Goal: Task Accomplishment & Management: Use online tool/utility

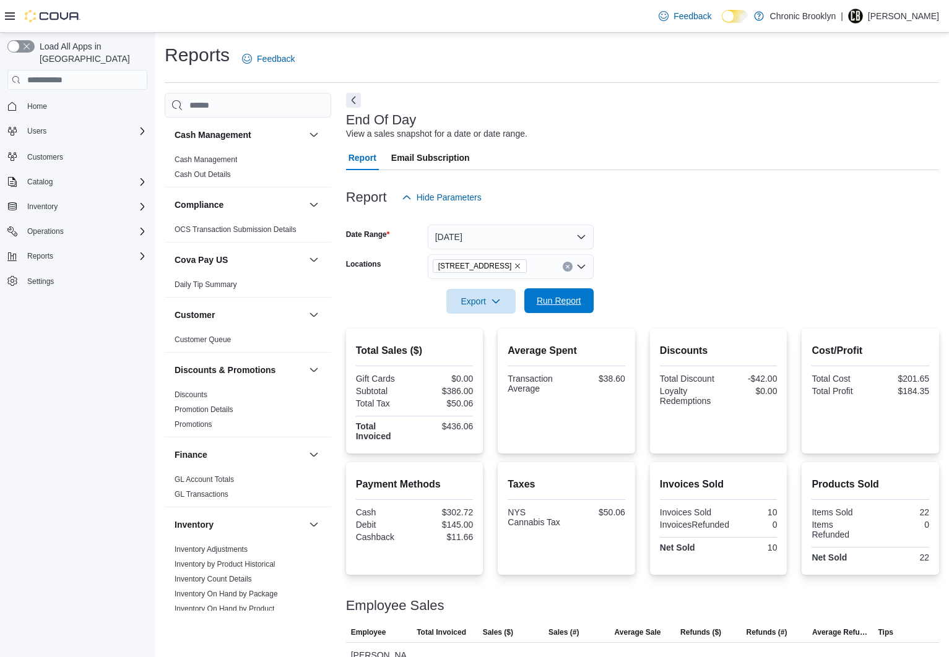
click at [566, 301] on span "Run Report" at bounding box center [559, 301] width 45 height 12
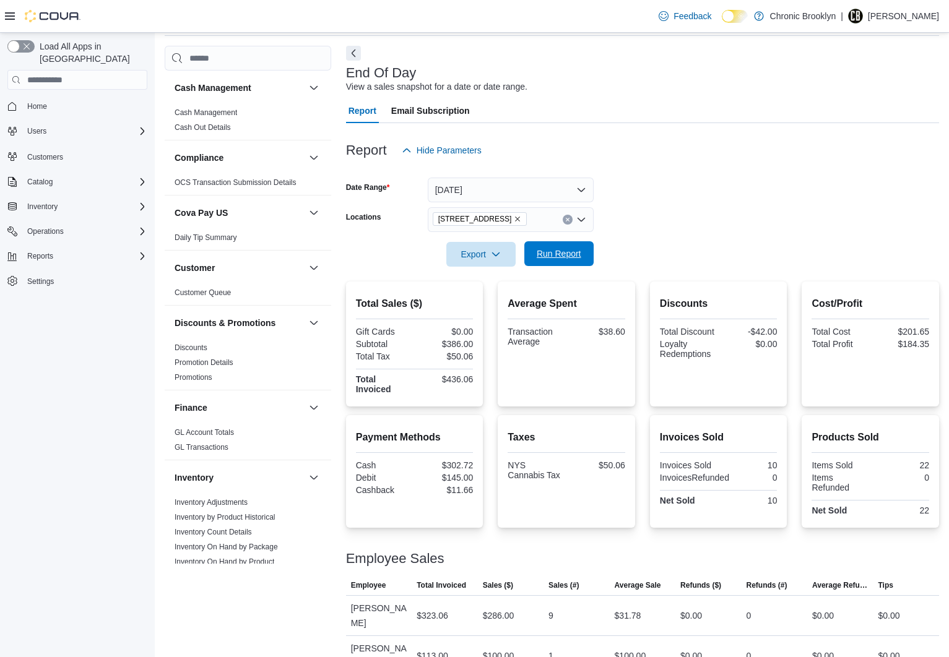
click at [558, 256] on span "Run Report" at bounding box center [559, 254] width 45 height 12
click at [560, 254] on span "Run Report" at bounding box center [559, 254] width 45 height 12
click at [31, 126] on span "Users" at bounding box center [36, 131] width 19 height 10
click at [35, 161] on span "Users" at bounding box center [31, 166] width 19 height 10
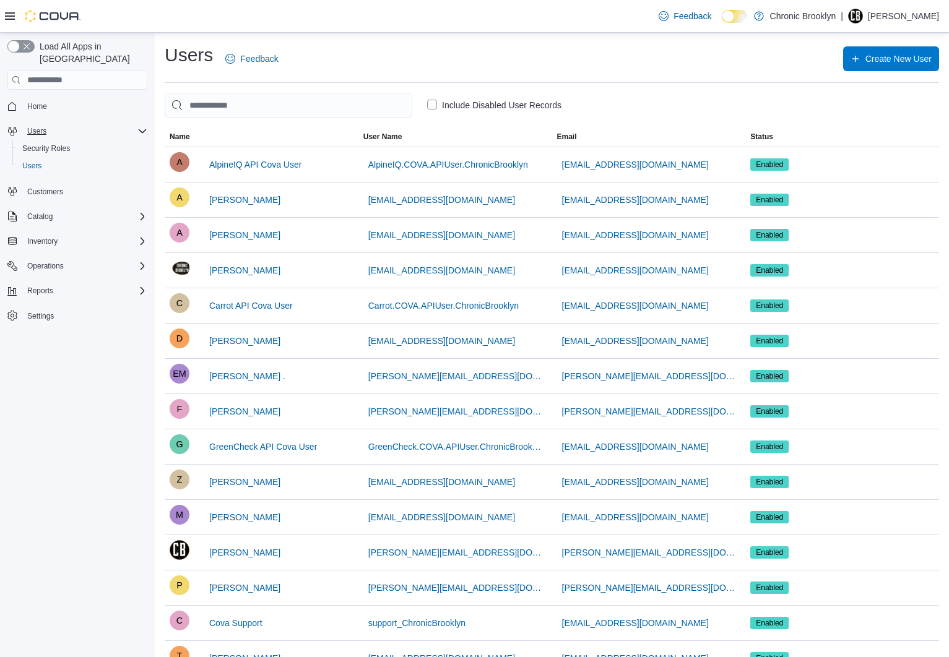
click at [910, 15] on p "[PERSON_NAME]" at bounding box center [903, 16] width 71 height 15
click at [859, 122] on span "Sign Out" at bounding box center [858, 123] width 33 height 12
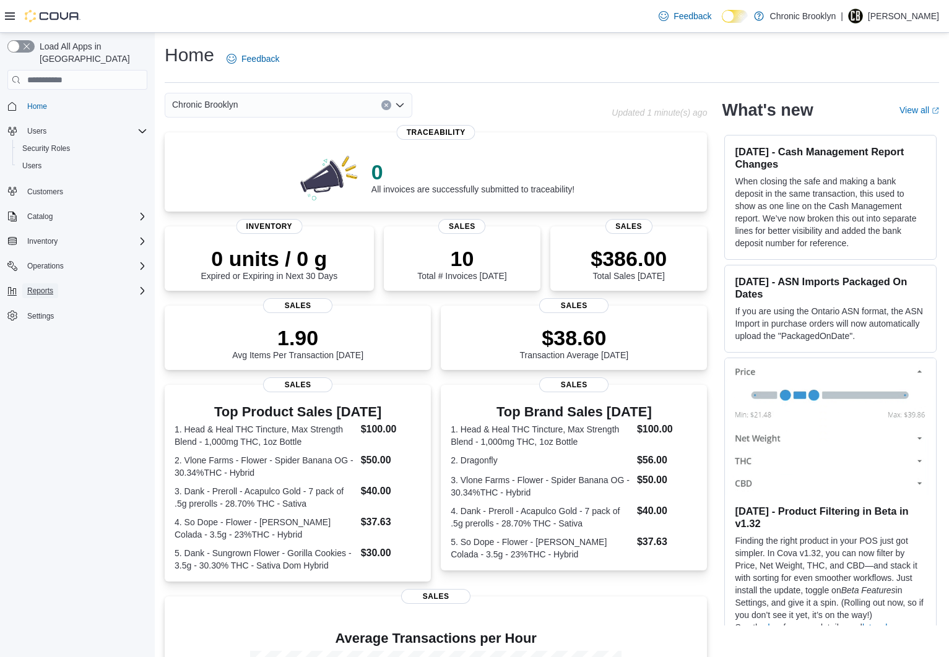
click at [44, 286] on span "Reports" at bounding box center [40, 291] width 26 height 10
click at [40, 373] on span "Reports" at bounding box center [35, 378] width 26 height 10
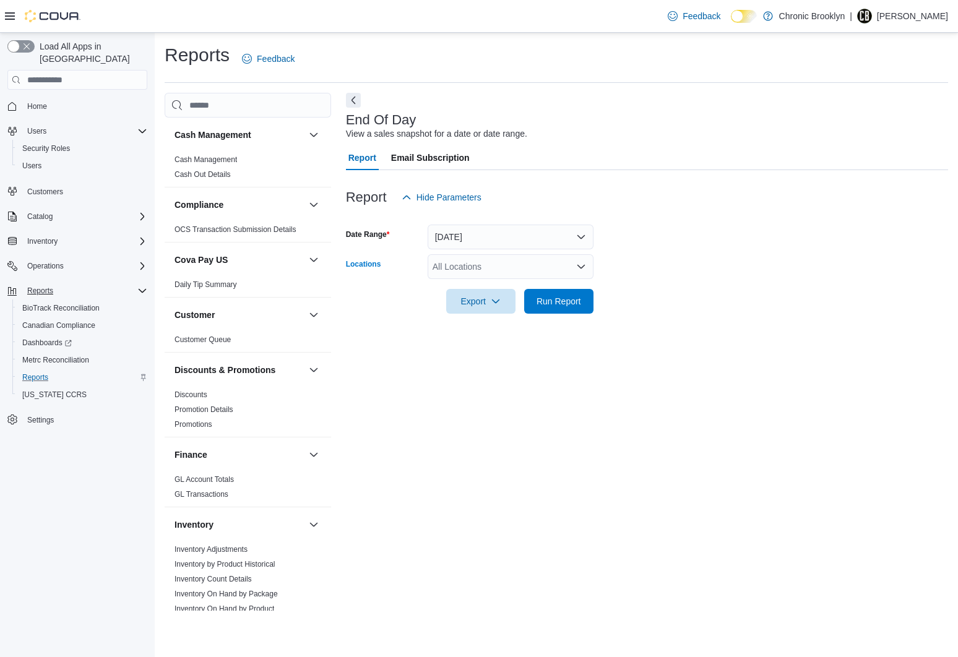
click at [485, 266] on div "All Locations" at bounding box center [511, 266] width 166 height 25
drag, startPoint x: 478, startPoint y: 303, endPoint x: 651, endPoint y: 293, distance: 173.5
click at [485, 298] on button "[STREET_ADDRESS]" at bounding box center [511, 306] width 166 height 18
click at [707, 283] on div at bounding box center [647, 284] width 602 height 10
click at [559, 301] on span "Run Report" at bounding box center [559, 301] width 45 height 12
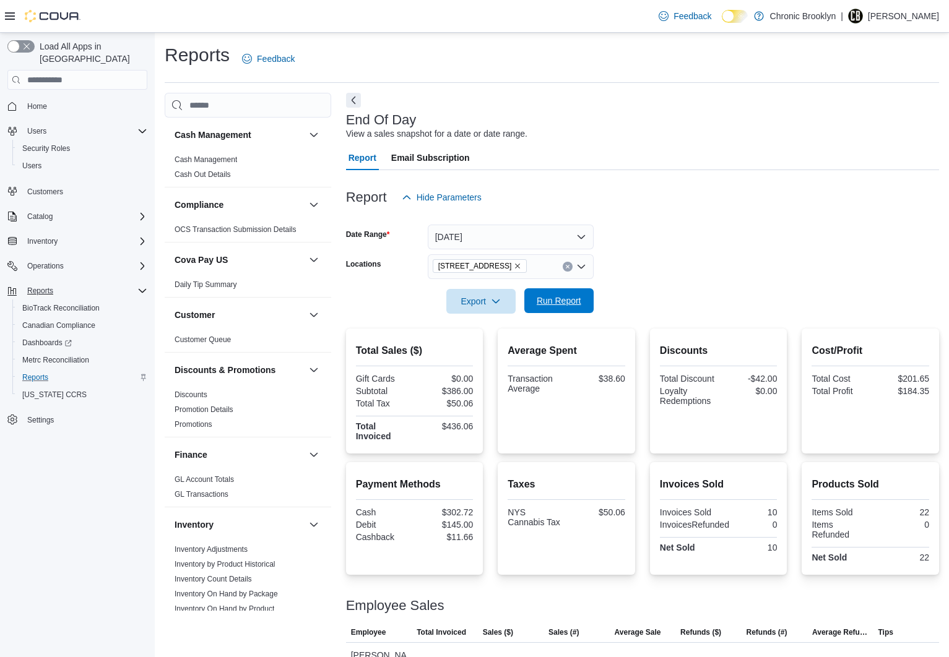
click at [562, 305] on span "Run Report" at bounding box center [559, 301] width 45 height 12
click at [561, 300] on span "Run Report" at bounding box center [559, 301] width 45 height 12
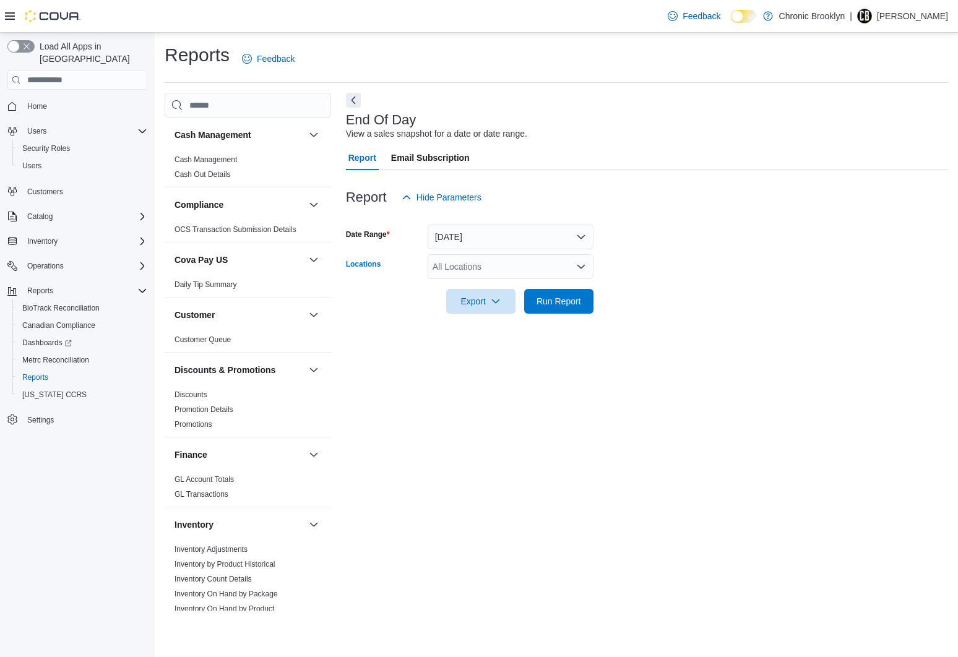
drag, startPoint x: 491, startPoint y: 270, endPoint x: 486, endPoint y: 282, distance: 13.1
click at [489, 270] on div "All Locations" at bounding box center [511, 266] width 166 height 25
drag, startPoint x: 480, startPoint y: 306, endPoint x: 597, endPoint y: 291, distance: 118.5
click at [481, 306] on span "[STREET_ADDRESS]" at bounding box center [496, 306] width 85 height 12
drag, startPoint x: 677, startPoint y: 256, endPoint x: 591, endPoint y: 304, distance: 98.6
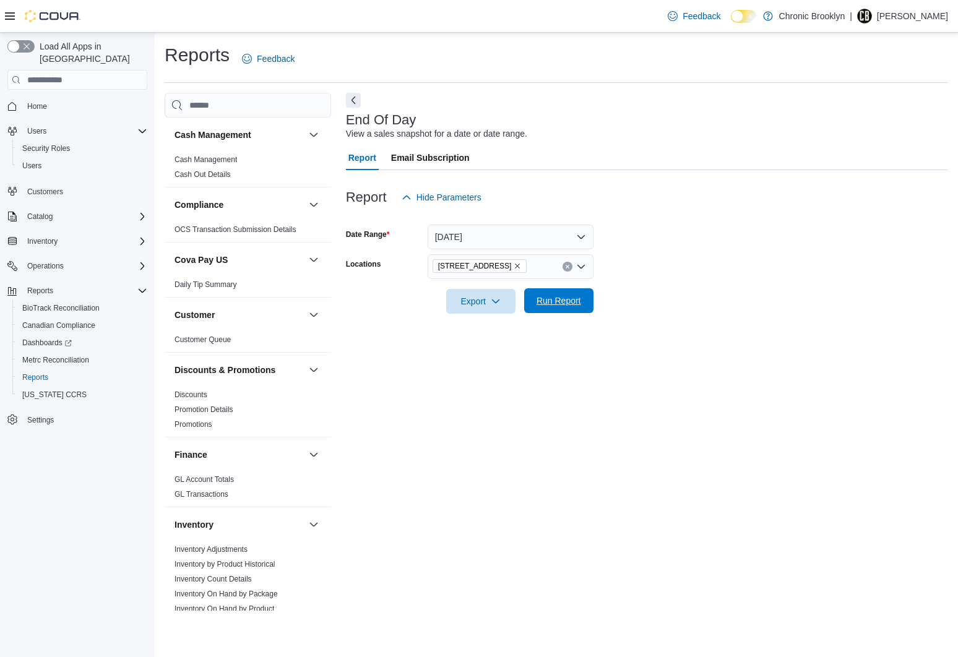
click at [676, 256] on form "Date Range Today Locations 483 3rd Ave Export Run Report" at bounding box center [647, 262] width 602 height 104
click at [575, 302] on span "Run Report" at bounding box center [559, 301] width 45 height 12
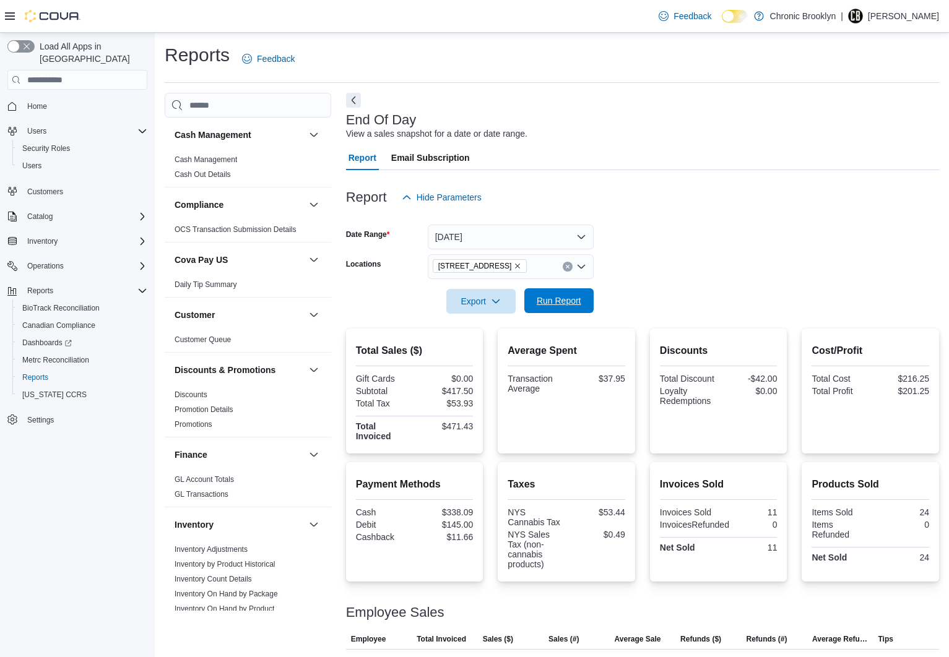
click at [565, 304] on span "Run Report" at bounding box center [559, 301] width 45 height 12
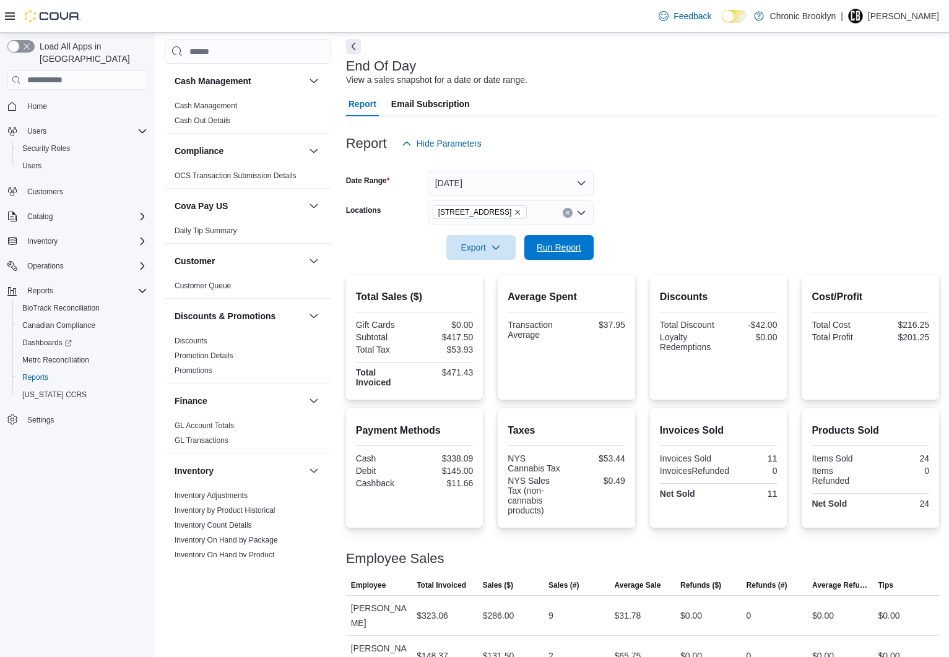
drag, startPoint x: 569, startPoint y: 246, endPoint x: 717, endPoint y: 199, distance: 155.0
click at [569, 245] on span "Run Report" at bounding box center [559, 247] width 45 height 12
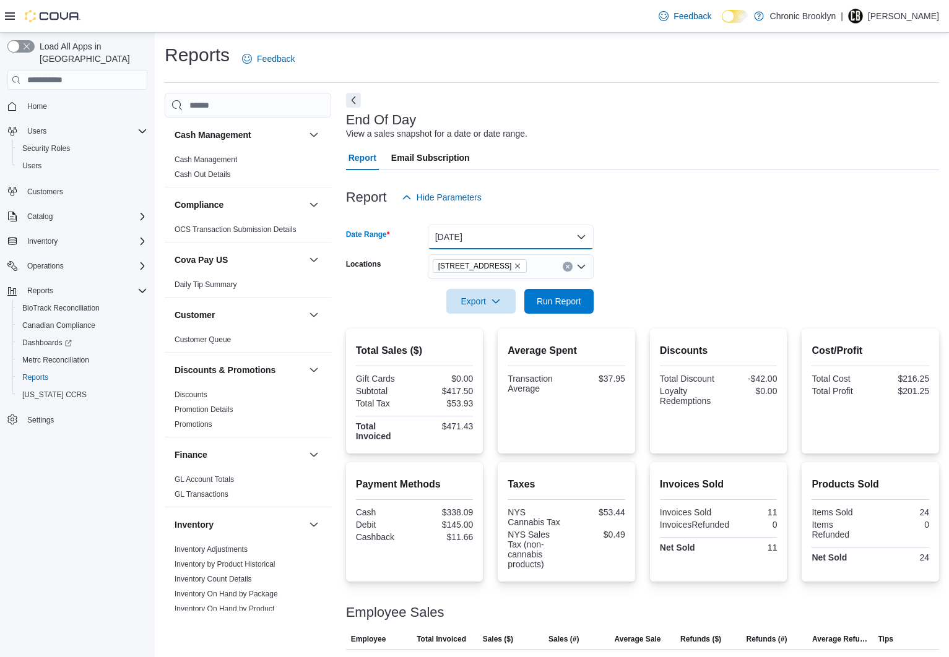
click at [513, 231] on button "[DATE]" at bounding box center [511, 237] width 166 height 25
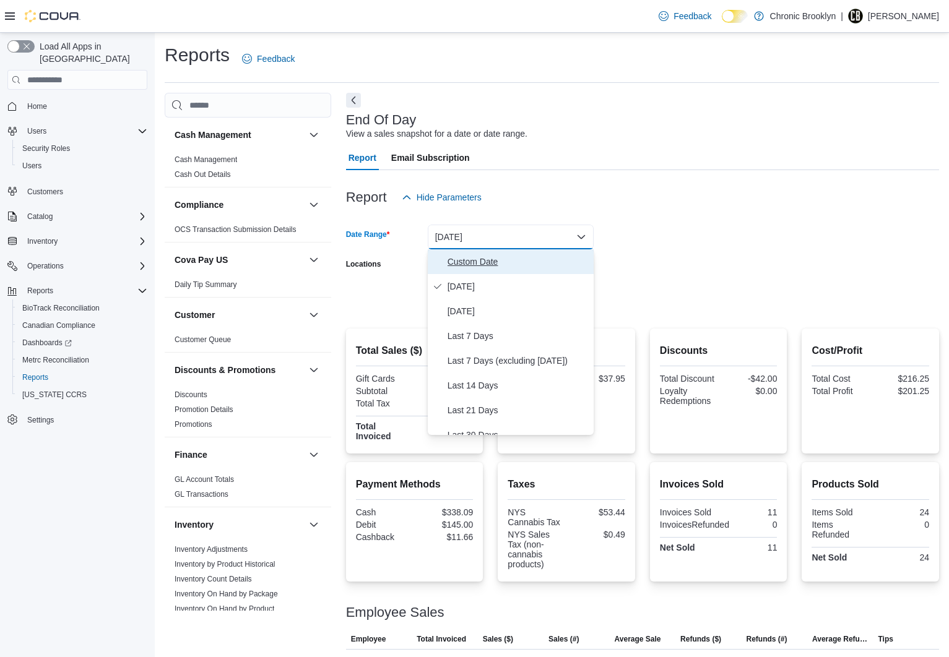
click at [476, 259] on span "Custom Date" at bounding box center [517, 261] width 141 height 15
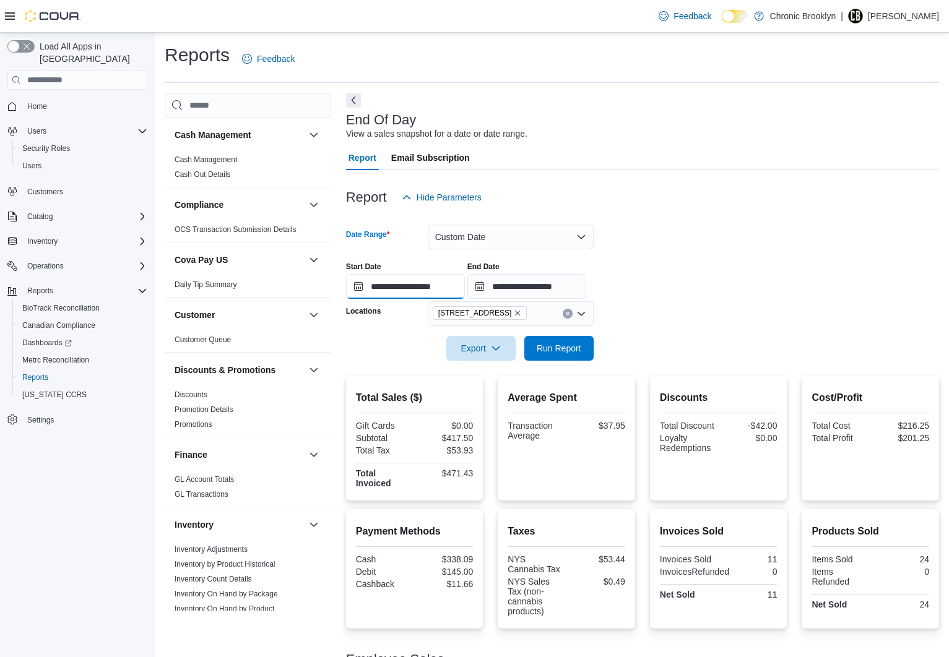
drag, startPoint x: 406, startPoint y: 287, endPoint x: 399, endPoint y: 293, distance: 9.7
click at [406, 286] on input "**********" at bounding box center [405, 286] width 119 height 25
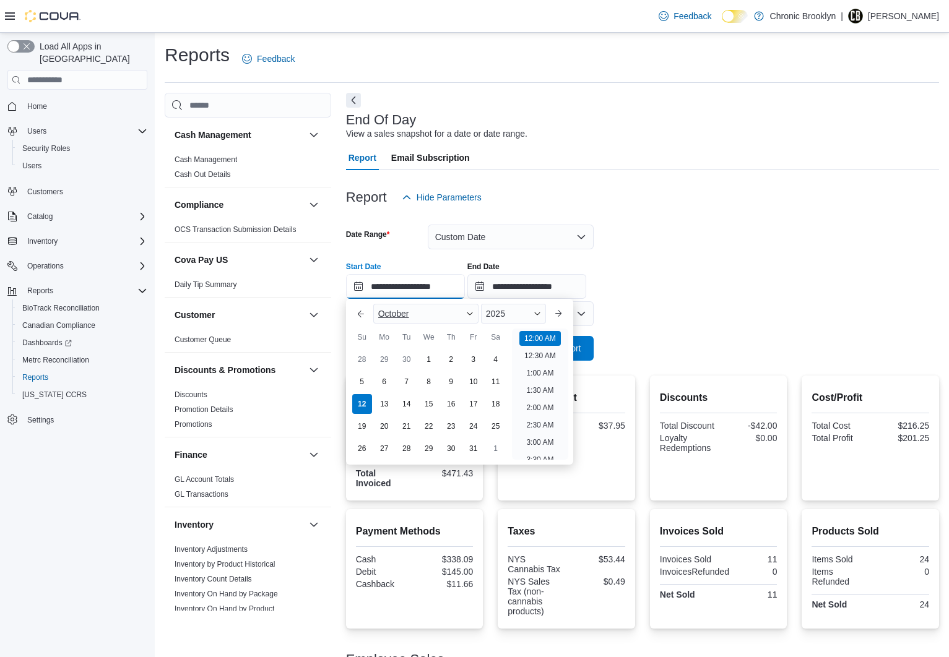
scroll to position [38, 0]
drag, startPoint x: 428, startPoint y: 357, endPoint x: 501, endPoint y: 319, distance: 82.8
click at [429, 355] on div "1" at bounding box center [429, 360] width 20 height 20
type input "**********"
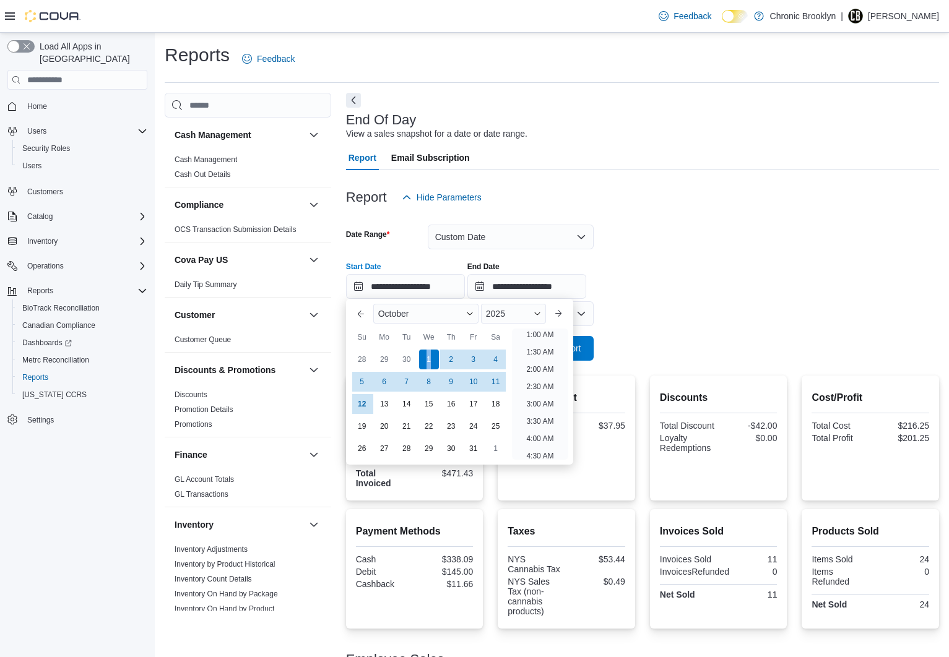
scroll to position [2, 0]
drag, startPoint x: 727, startPoint y: 186, endPoint x: 626, endPoint y: 384, distance: 222.0
click at [727, 186] on div "Report Hide Parameters" at bounding box center [642, 197] width 593 height 25
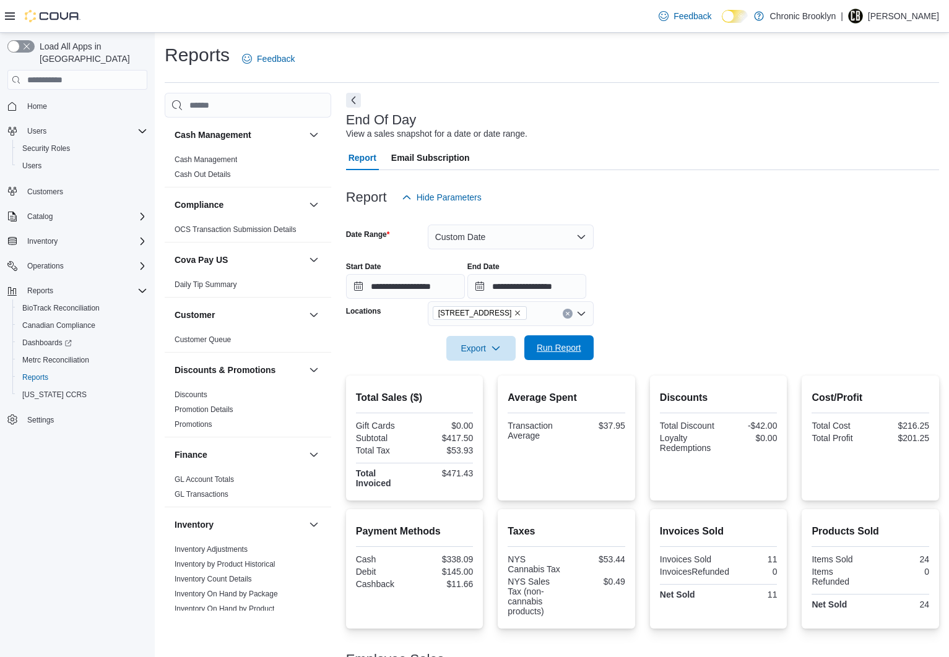
click at [565, 348] on span "Run Report" at bounding box center [559, 348] width 45 height 12
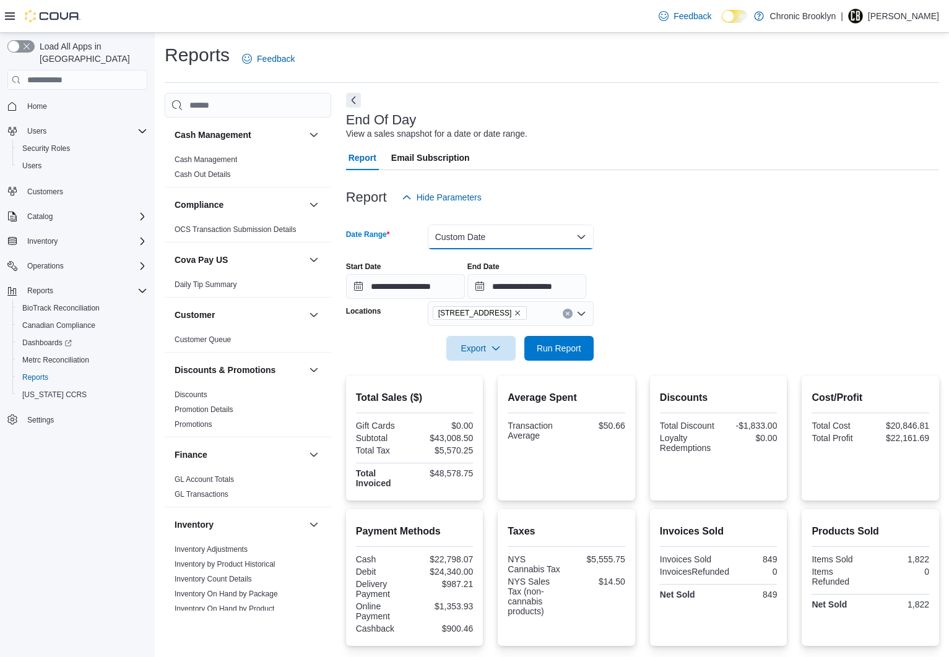
click at [493, 237] on button "Custom Date" at bounding box center [511, 237] width 166 height 25
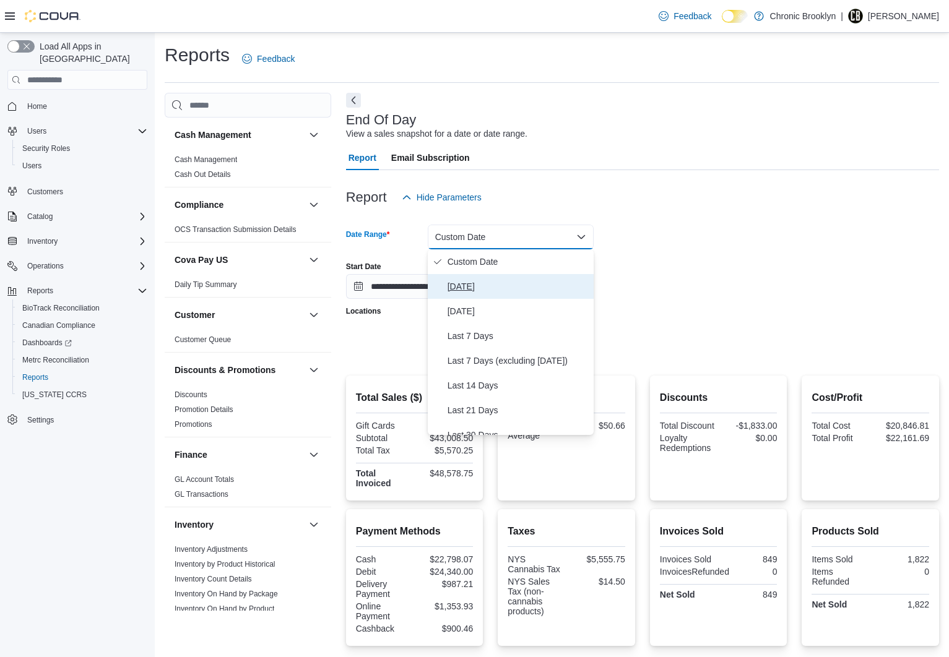
click at [462, 286] on span "[DATE]" at bounding box center [517, 286] width 141 height 15
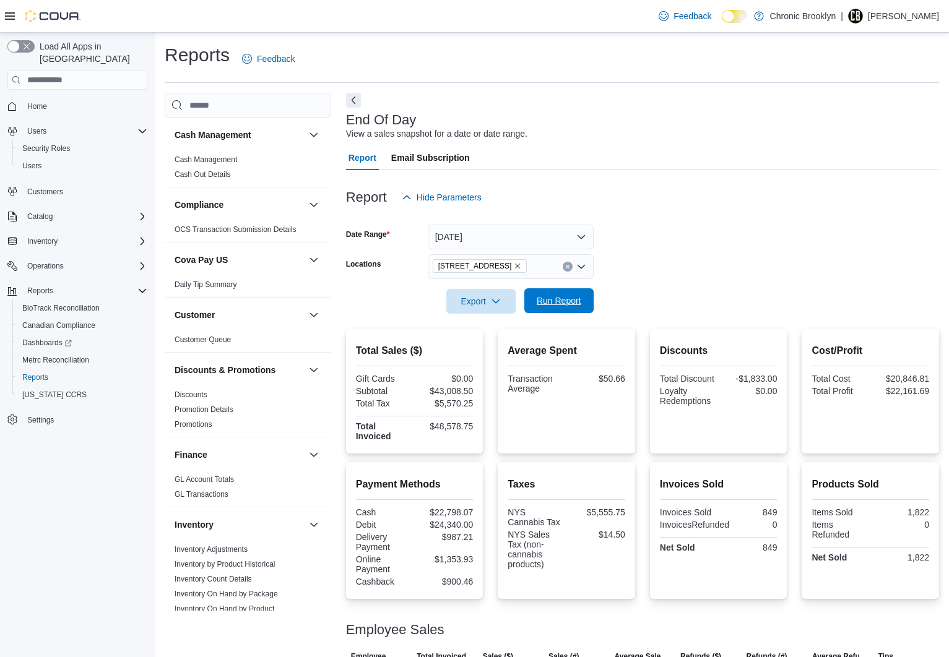
click at [558, 301] on span "Run Report" at bounding box center [559, 301] width 45 height 12
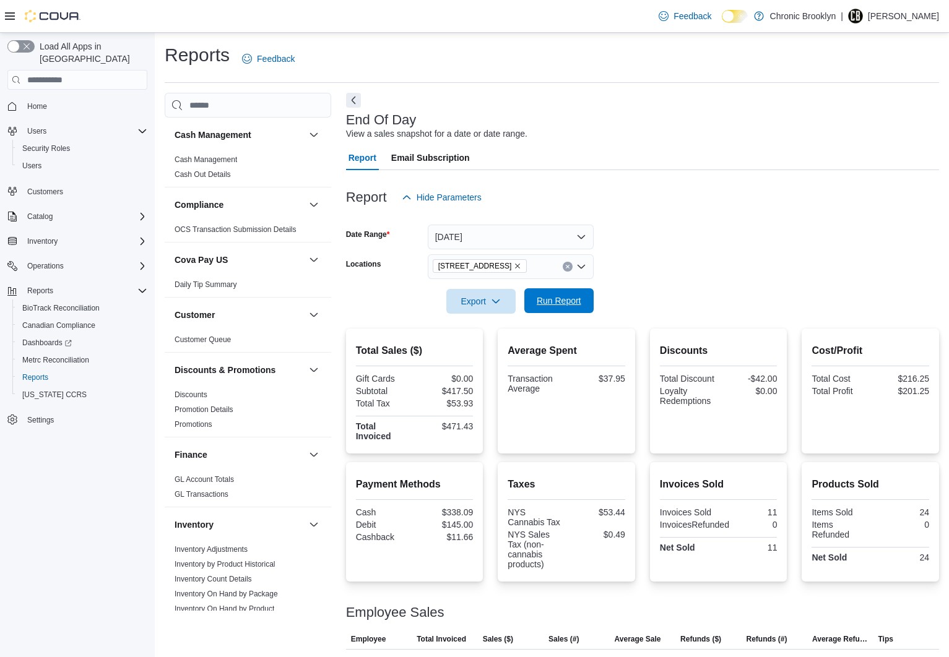
click at [565, 297] on span "Run Report" at bounding box center [559, 301] width 45 height 12
click at [564, 303] on span "Run Report" at bounding box center [559, 301] width 45 height 12
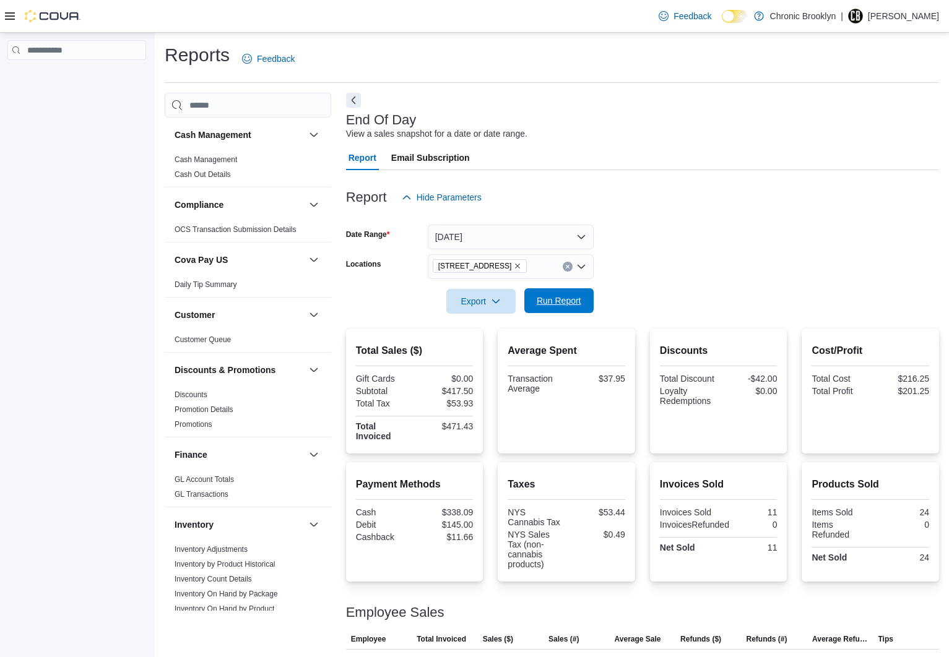
click at [562, 302] on span "Run Report" at bounding box center [559, 301] width 45 height 12
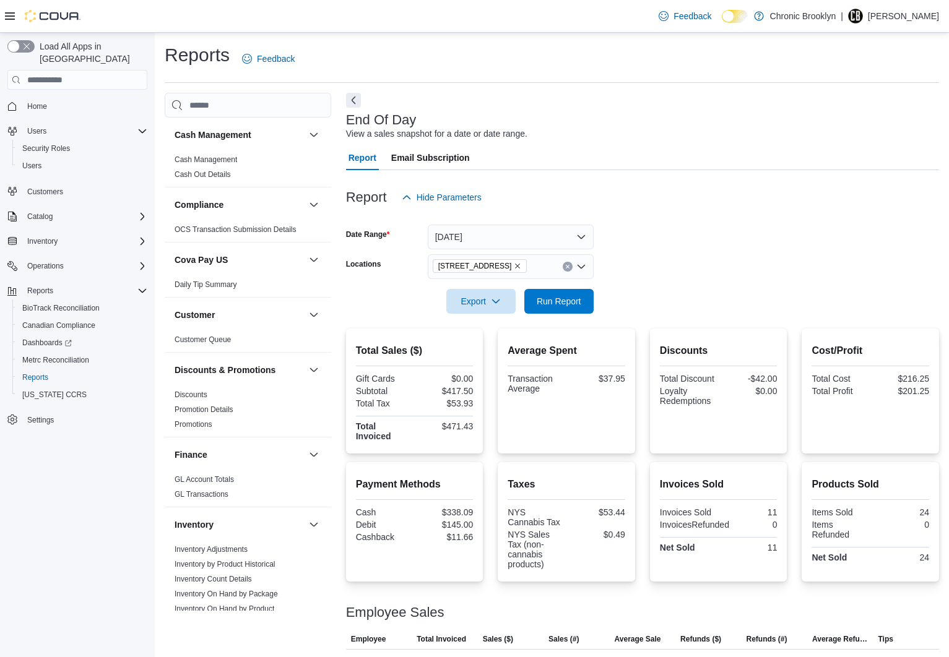
scroll to position [54, 0]
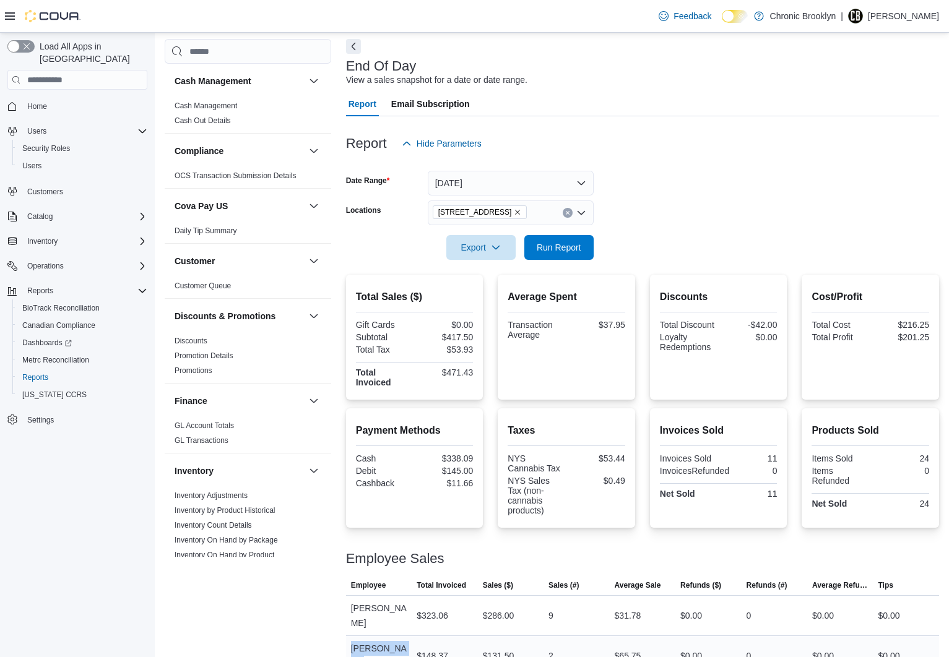
drag, startPoint x: 351, startPoint y: 634, endPoint x: 391, endPoint y: 631, distance: 40.3
click at [391, 636] on div "[PERSON_NAME]" at bounding box center [379, 656] width 66 height 40
copy div "[PERSON_NAME]"
click at [558, 247] on span "Run Report" at bounding box center [559, 247] width 45 height 12
click at [69, 12] on img at bounding box center [53, 16] width 56 height 12
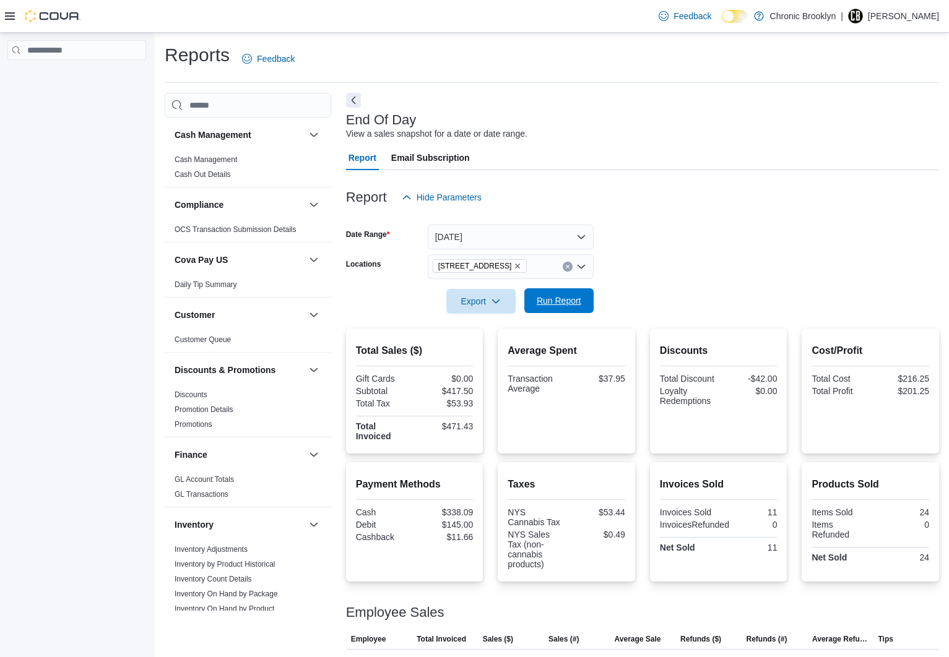
click at [557, 299] on span "Run Report" at bounding box center [559, 301] width 45 height 12
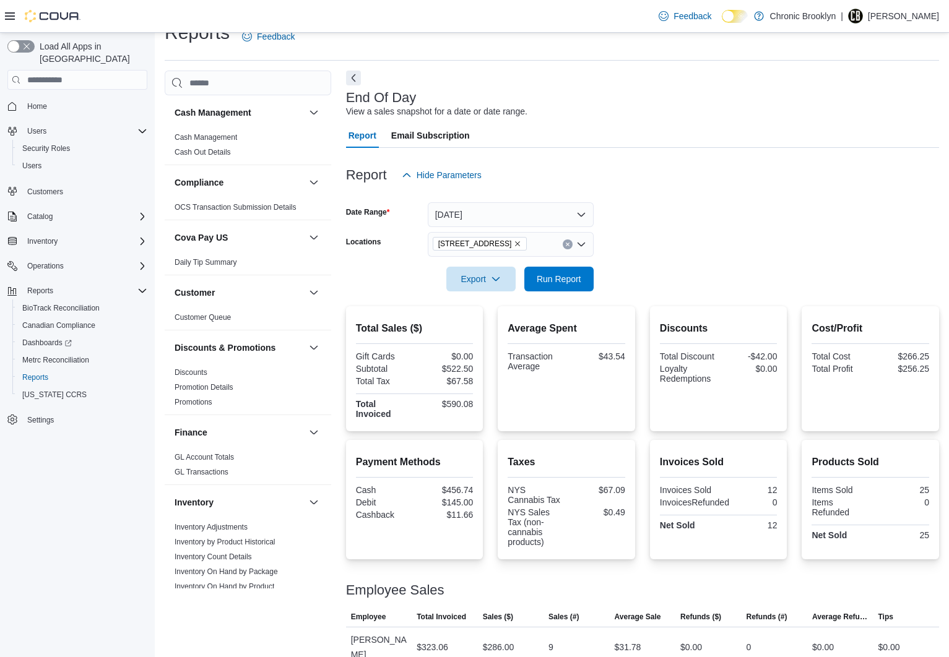
scroll to position [54, 0]
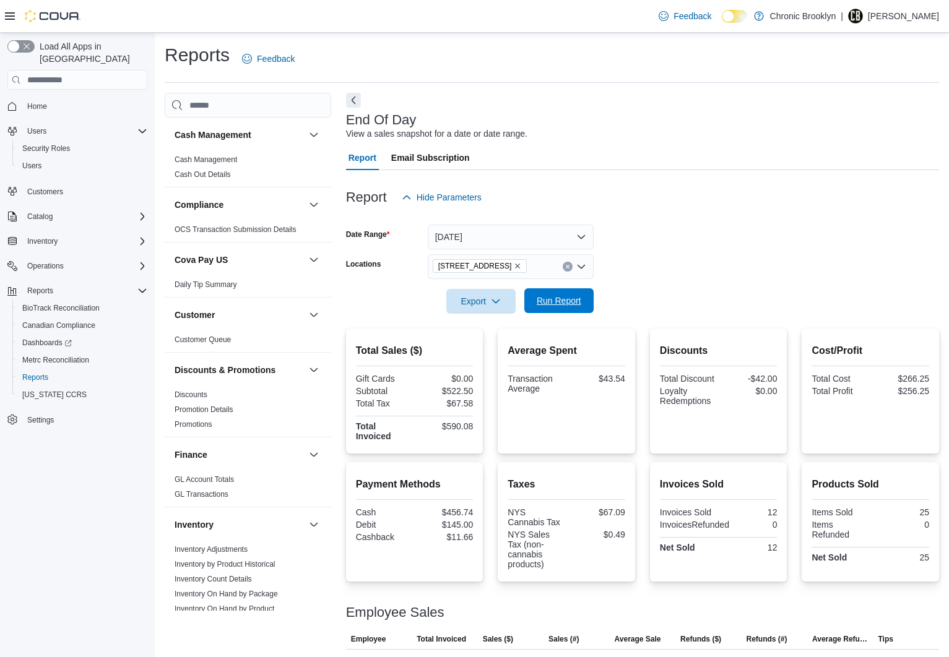
click at [571, 298] on span "Run Report" at bounding box center [559, 301] width 45 height 12
click at [563, 300] on span "Run Report" at bounding box center [559, 301] width 45 height 12
click at [583, 302] on span "Run Report" at bounding box center [559, 300] width 54 height 25
click at [561, 296] on span "Run Report" at bounding box center [559, 301] width 45 height 12
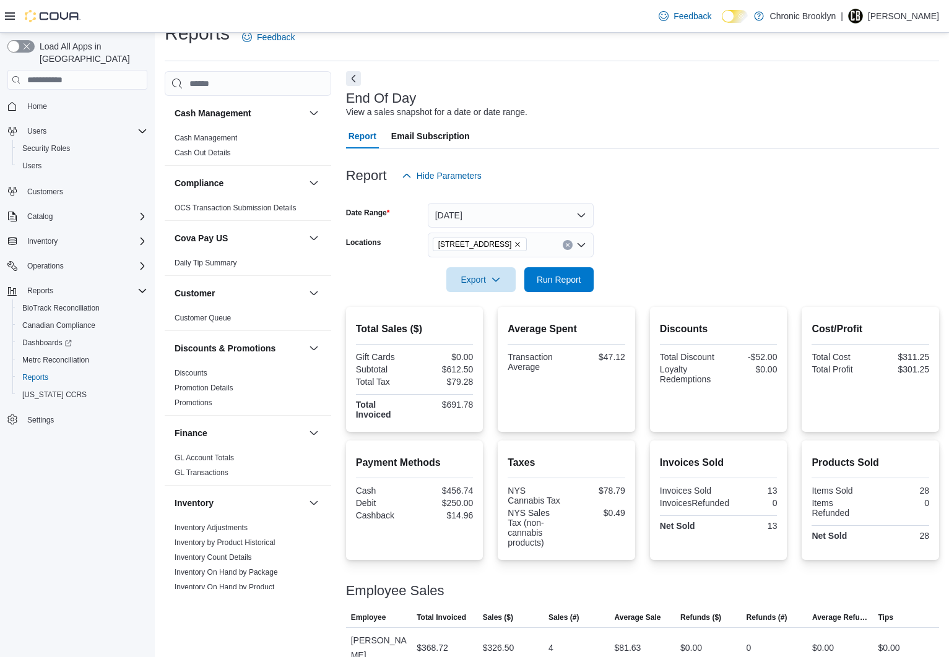
scroll to position [54, 0]
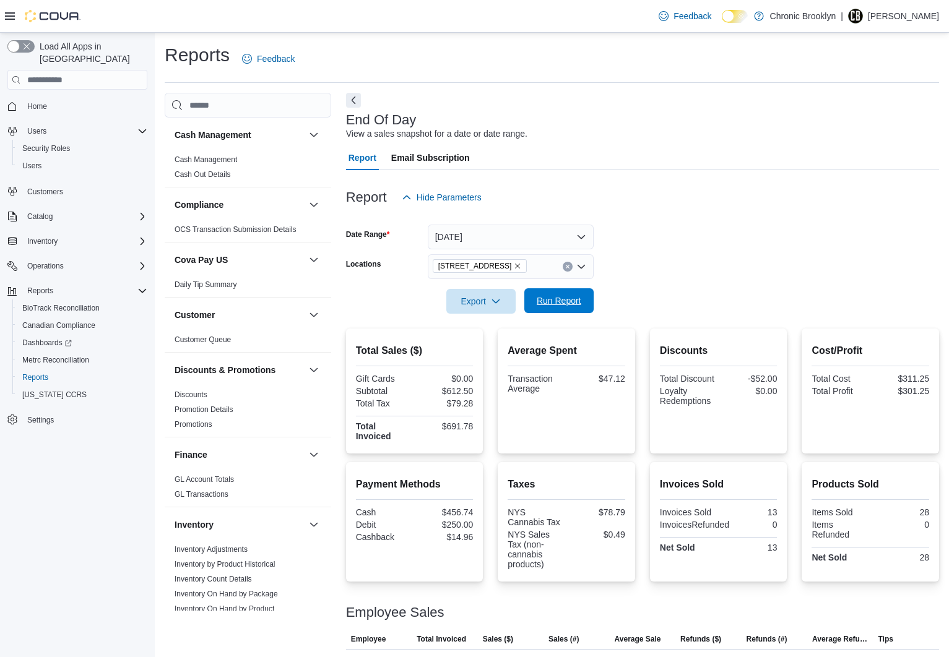
click at [573, 304] on span "Run Report" at bounding box center [559, 301] width 45 height 12
click at [571, 298] on span "Run Report" at bounding box center [559, 301] width 45 height 12
drag, startPoint x: 561, startPoint y: 302, endPoint x: 697, endPoint y: 197, distance: 171.7
click at [561, 301] on span "Run Report" at bounding box center [559, 301] width 45 height 12
click at [553, 306] on span "Run Report" at bounding box center [559, 301] width 45 height 12
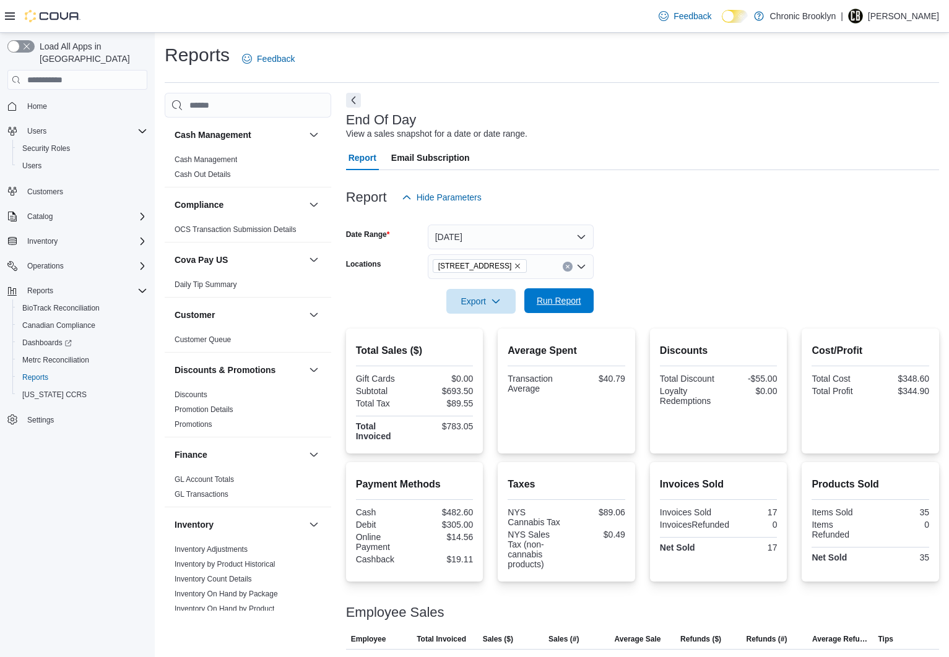
click at [570, 305] on span "Run Report" at bounding box center [559, 301] width 45 height 12
